Goal: Information Seeking & Learning: Learn about a topic

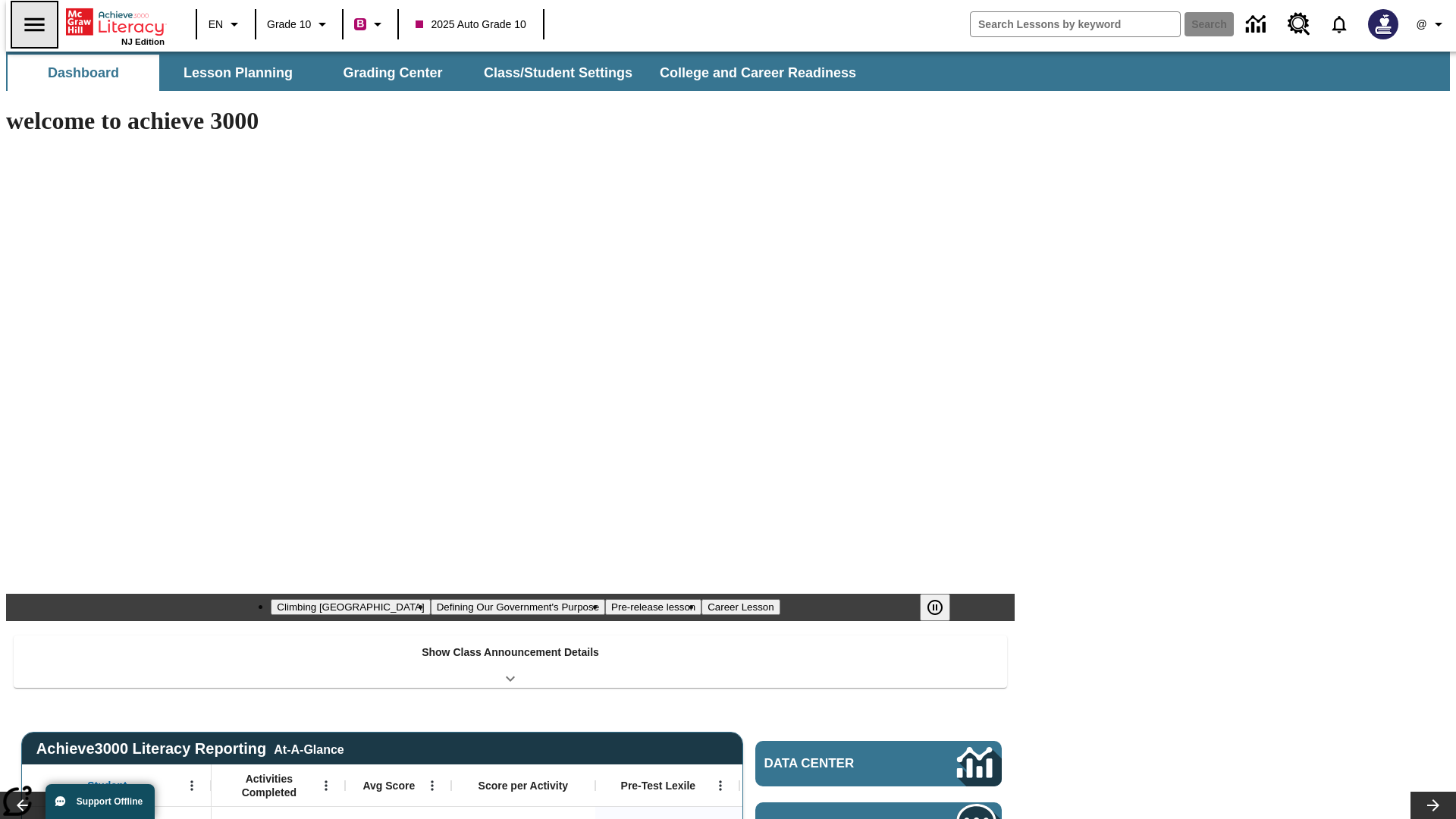
click at [28, 24] on icon "Open side menu" at bounding box center [34, 24] width 20 height 14
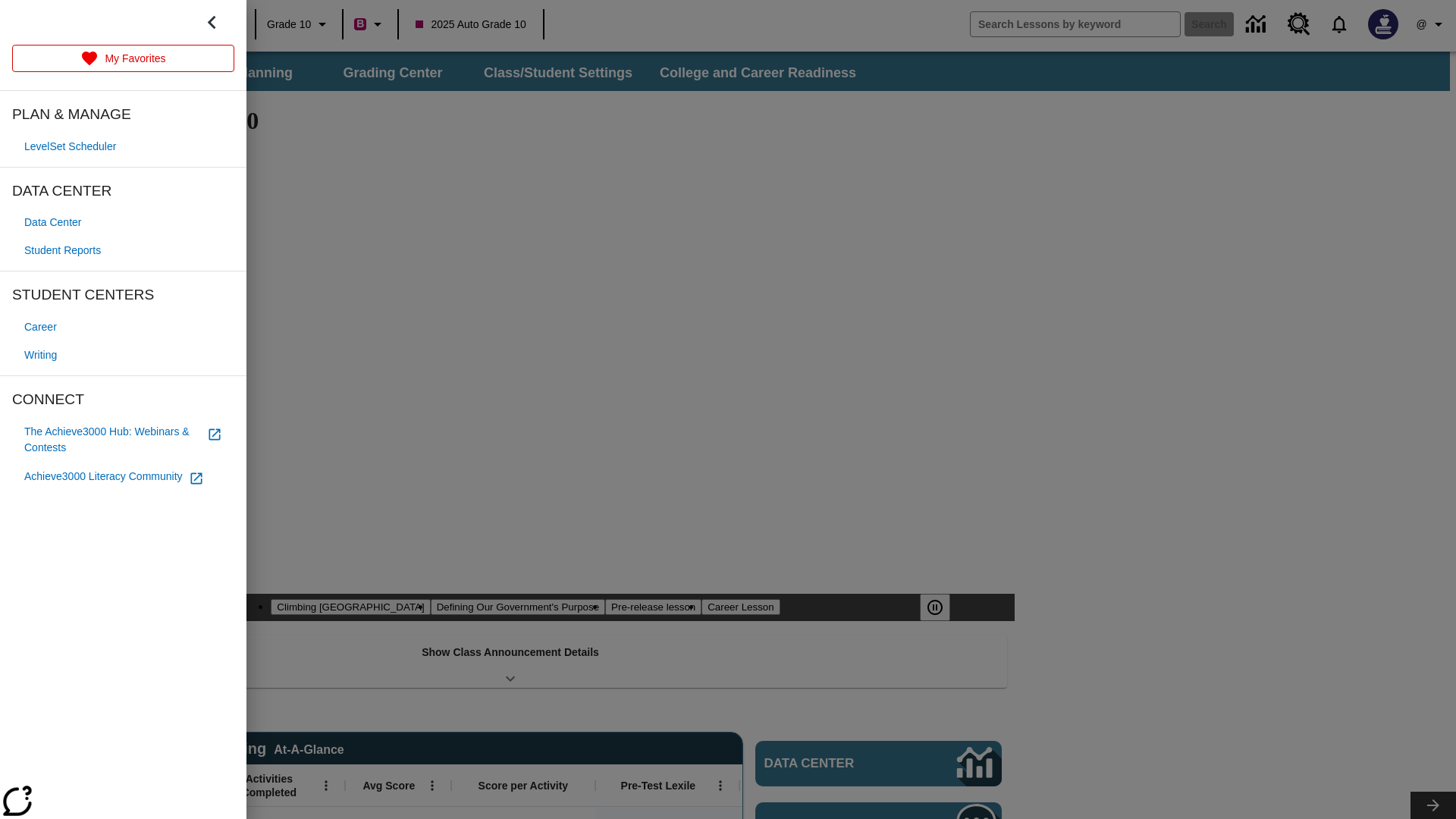
click at [42, 355] on span "Writing" at bounding box center [40, 355] width 33 height 16
